Goal: Transaction & Acquisition: Book appointment/travel/reservation

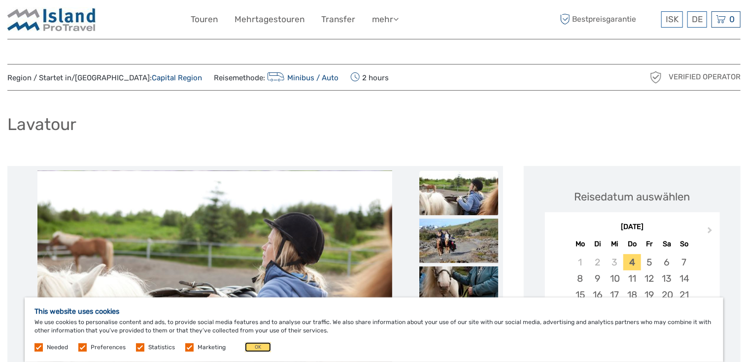
click at [255, 351] on button "OK" at bounding box center [258, 348] width 26 height 10
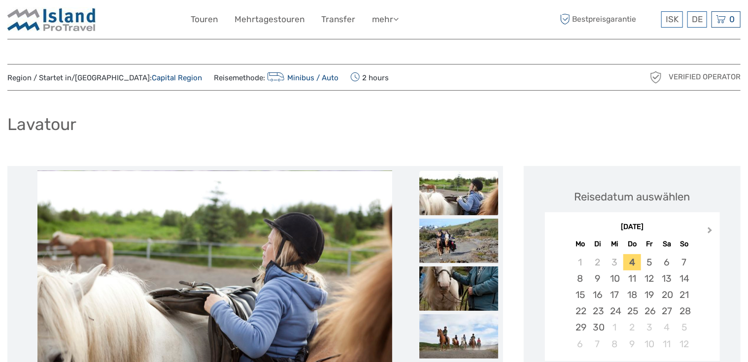
click at [710, 229] on span "Next Month" at bounding box center [710, 232] width 0 height 14
click at [710, 231] on span "Next Month" at bounding box center [710, 232] width 0 height 14
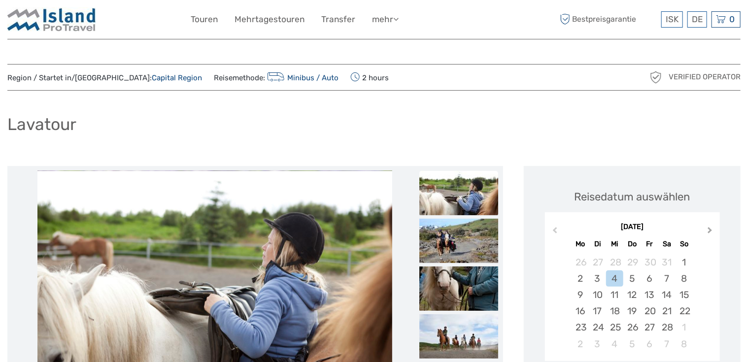
click at [710, 231] on span "Next Month" at bounding box center [710, 232] width 0 height 14
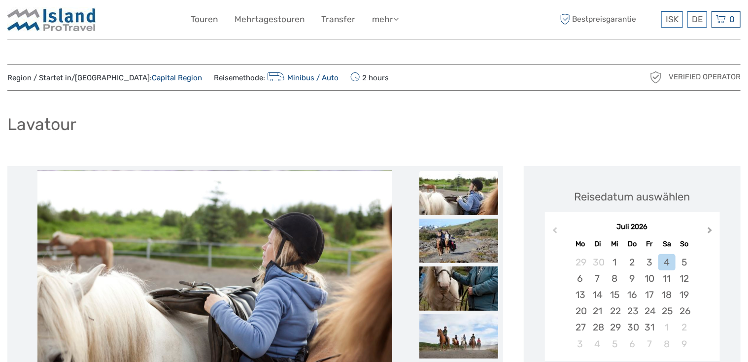
click at [710, 231] on span "Next Month" at bounding box center [710, 232] width 0 height 14
drag, startPoint x: 581, startPoint y: 294, endPoint x: 576, endPoint y: 269, distance: 25.5
click at [581, 293] on div "10" at bounding box center [580, 295] width 17 height 16
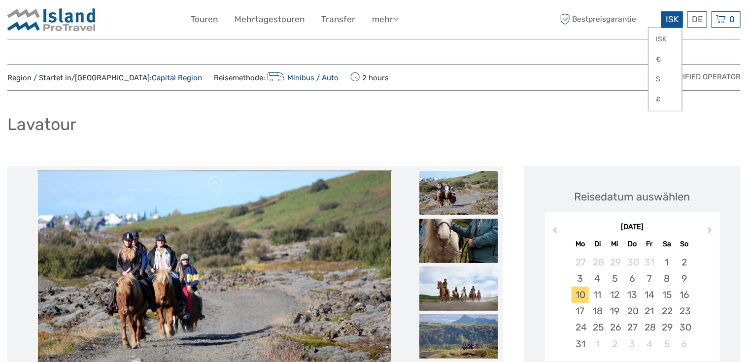
click at [668, 24] on div "ISK ISK € $ £" at bounding box center [672, 19] width 22 height 16
click at [660, 57] on link "€" at bounding box center [666, 60] width 34 height 18
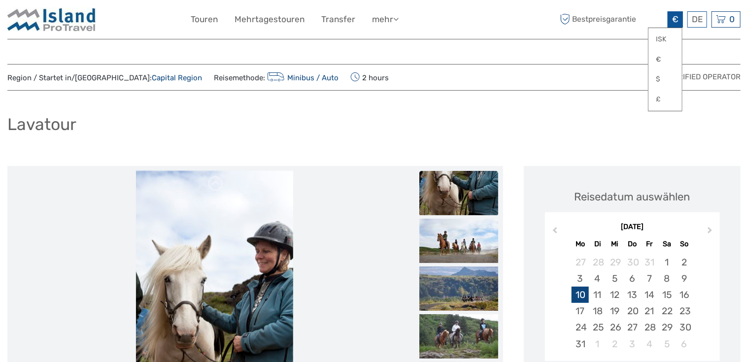
click at [577, 293] on div "10" at bounding box center [580, 295] width 17 height 16
click at [592, 138] on div "Lavatour" at bounding box center [373, 128] width 733 height 36
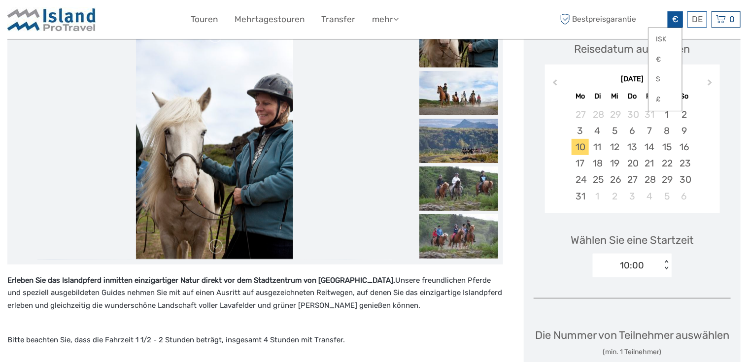
scroll to position [246, 0]
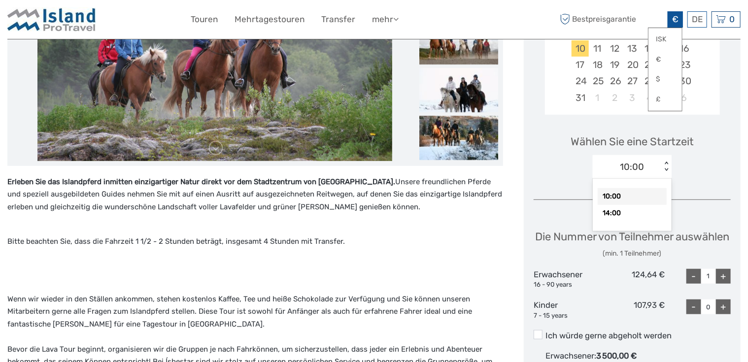
click at [667, 173] on div "10:00 < >" at bounding box center [632, 167] width 79 height 24
click at [628, 214] on div "14:00" at bounding box center [632, 213] width 69 height 17
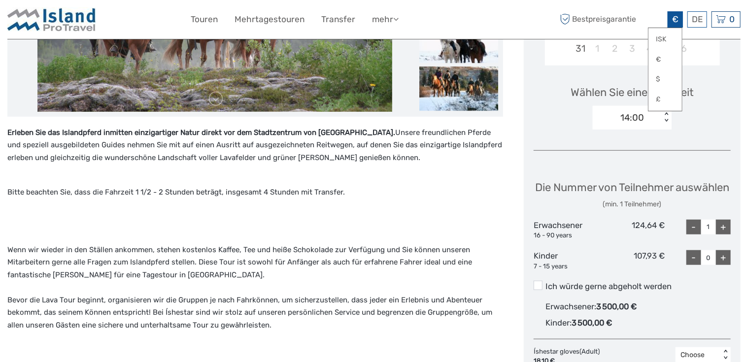
scroll to position [345, 0]
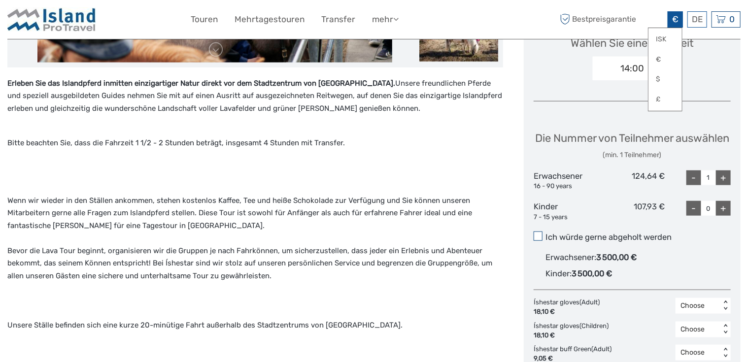
click at [542, 241] on span at bounding box center [538, 236] width 9 height 9
click at [546, 234] on input "Ich würde gerne abgeholt werden" at bounding box center [546, 234] width 0 height 0
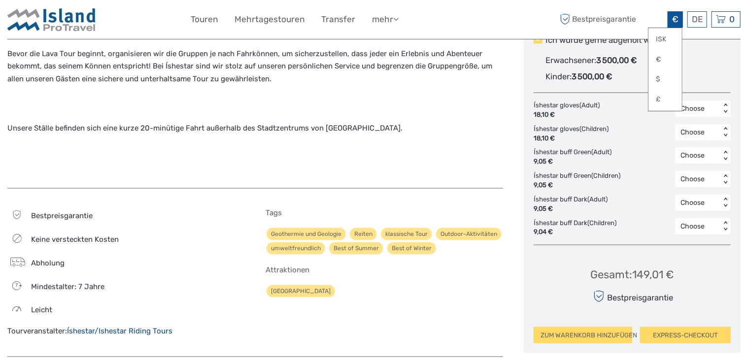
scroll to position [394, 0]
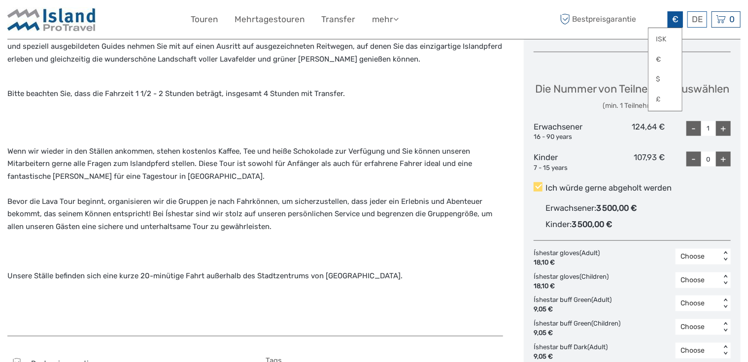
click at [723, 136] on div "+" at bounding box center [723, 128] width 15 height 15
click at [694, 136] on div "-" at bounding box center [694, 128] width 15 height 15
type input "3"
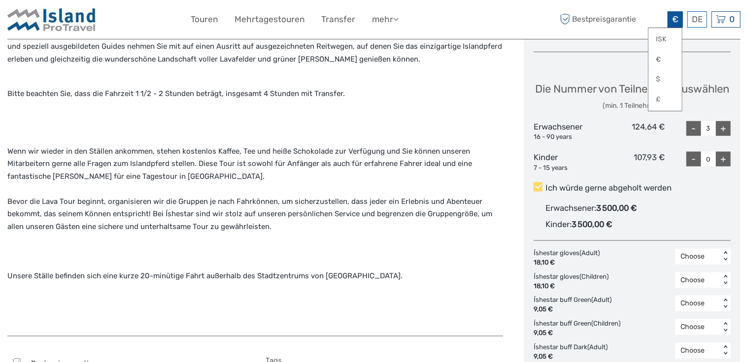
click at [722, 167] on div "+" at bounding box center [723, 159] width 15 height 15
type input "1"
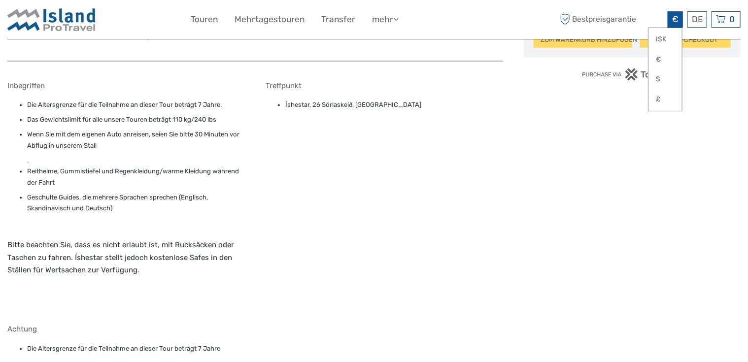
scroll to position [789, 0]
